Goal: Use online tool/utility

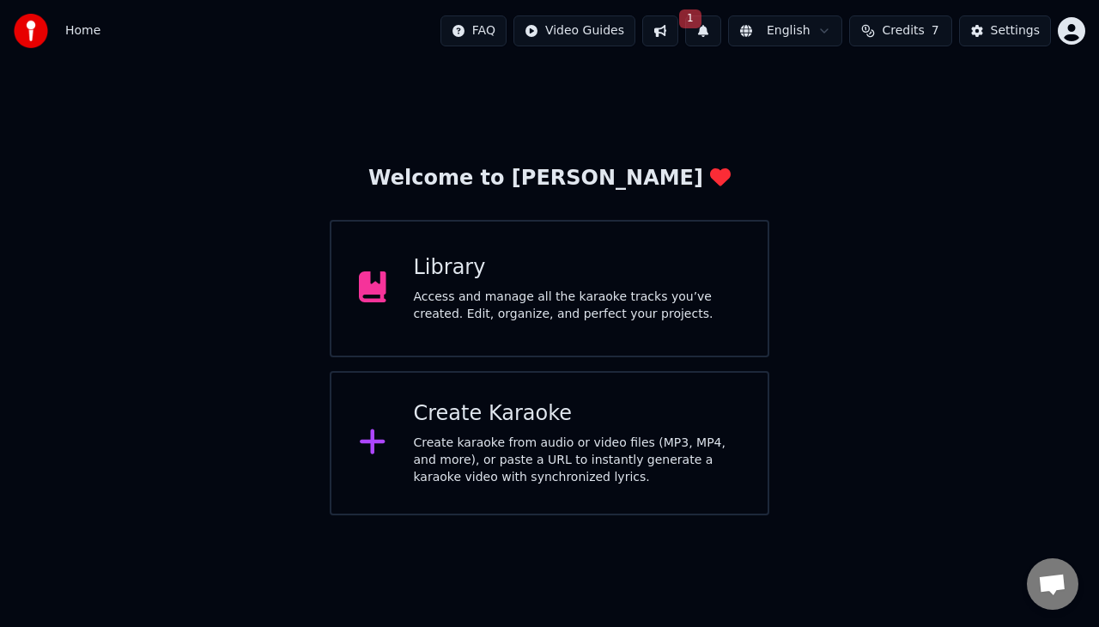
click at [460, 309] on div "Access and manage all the karaoke tracks you’ve created. Edit, organize, and pe…" at bounding box center [577, 306] width 327 height 34
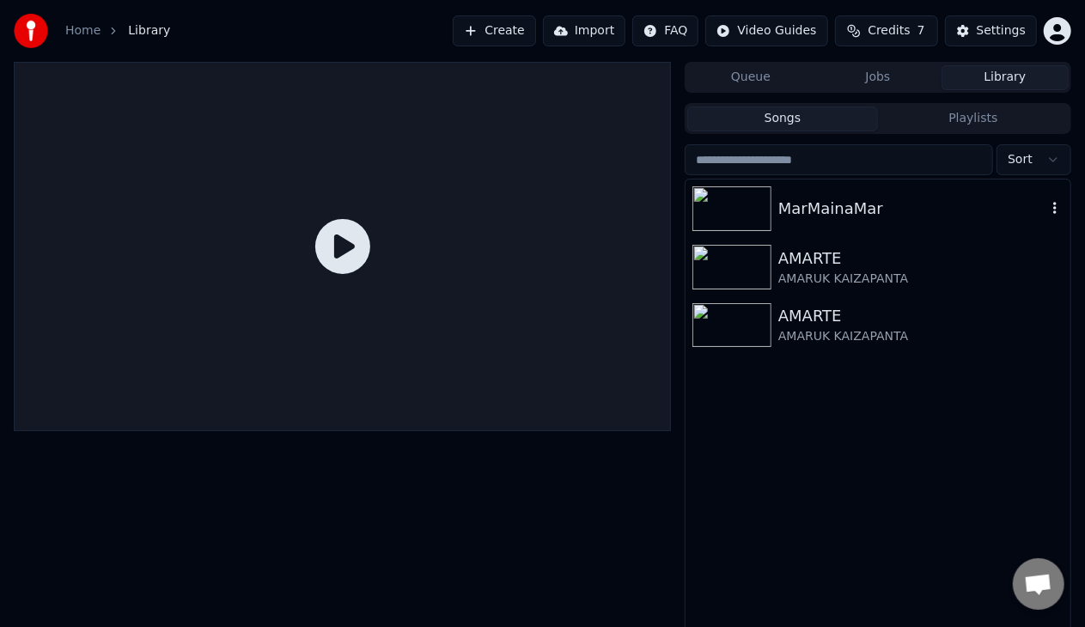
click at [737, 204] on img at bounding box center [731, 208] width 79 height 45
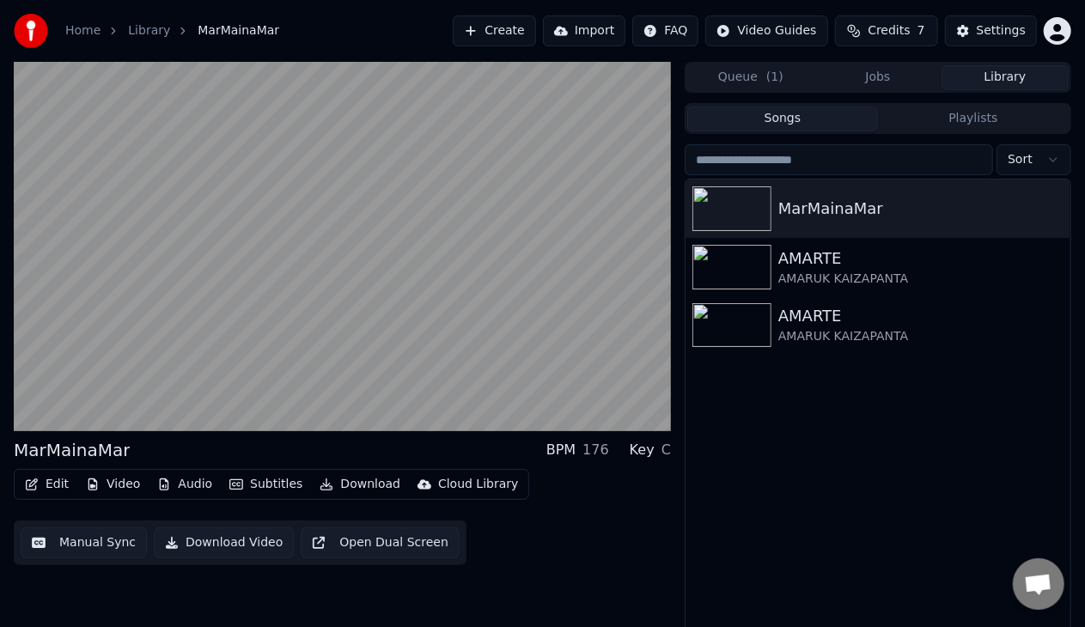
click at [93, 545] on button "Manual Sync" at bounding box center [84, 542] width 126 height 31
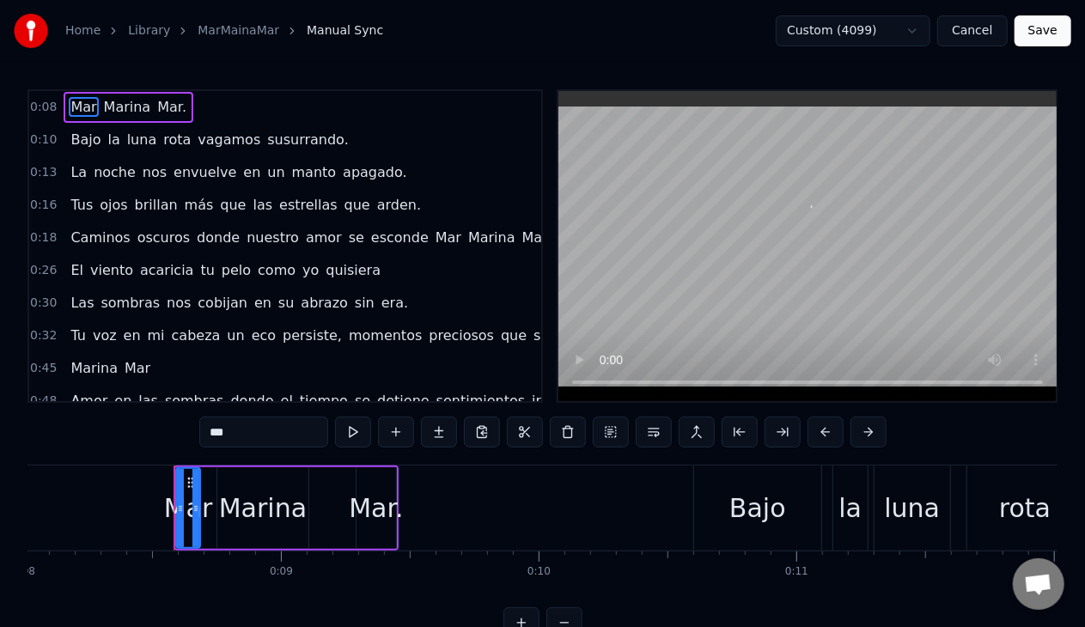
scroll to position [0, 2126]
